Goal: Transaction & Acquisition: Purchase product/service

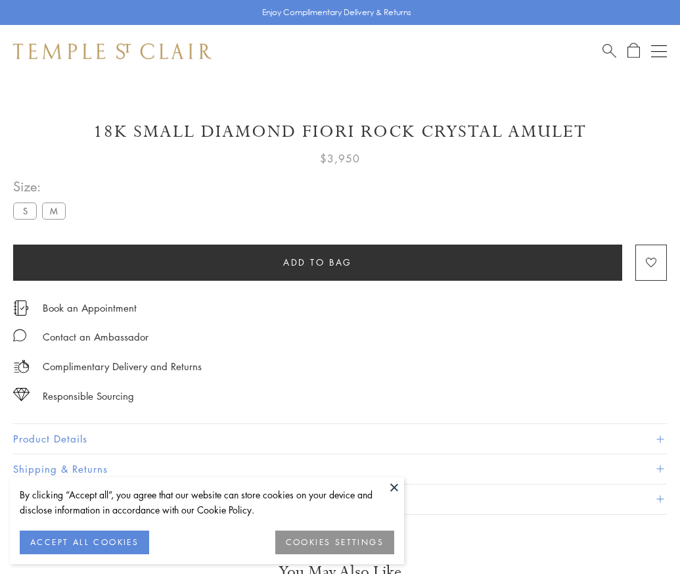
scroll to position [45, 0]
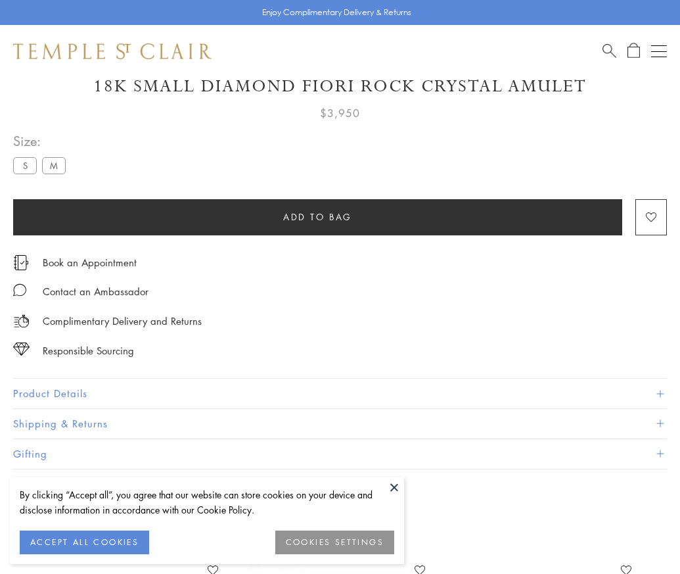
click at [317, 216] on span "Add to bag" at bounding box center [317, 217] width 69 height 14
